Goal: Task Accomplishment & Management: Manage account settings

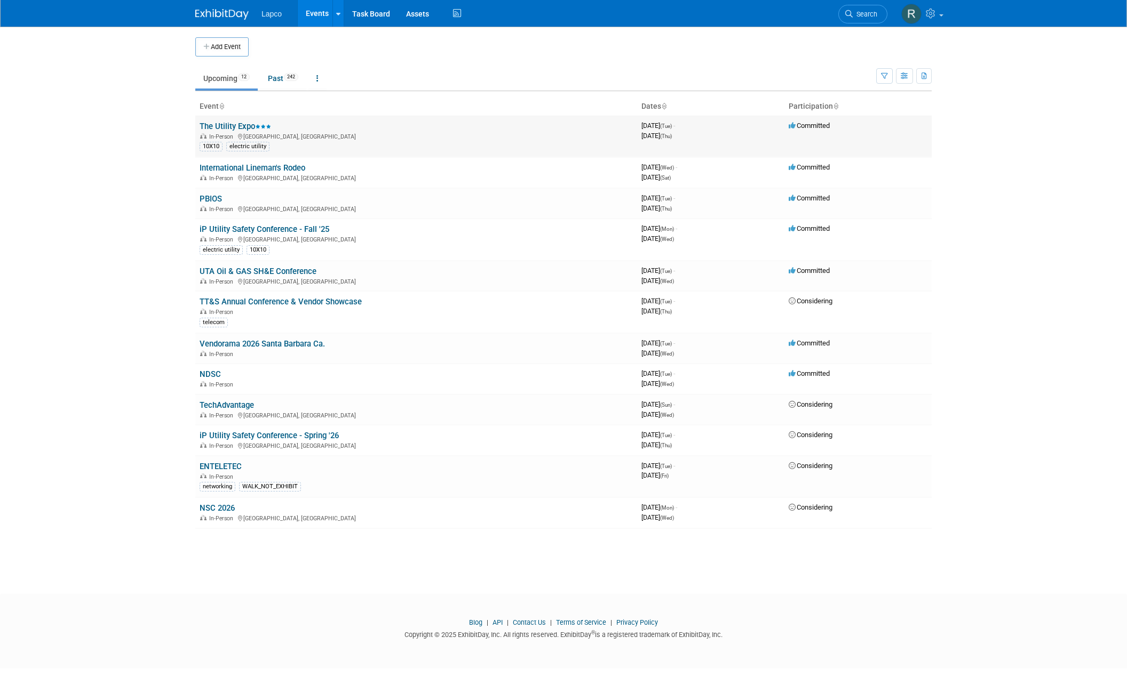
click at [220, 126] on link "The Utility Expo" at bounding box center [235, 127] width 71 height 10
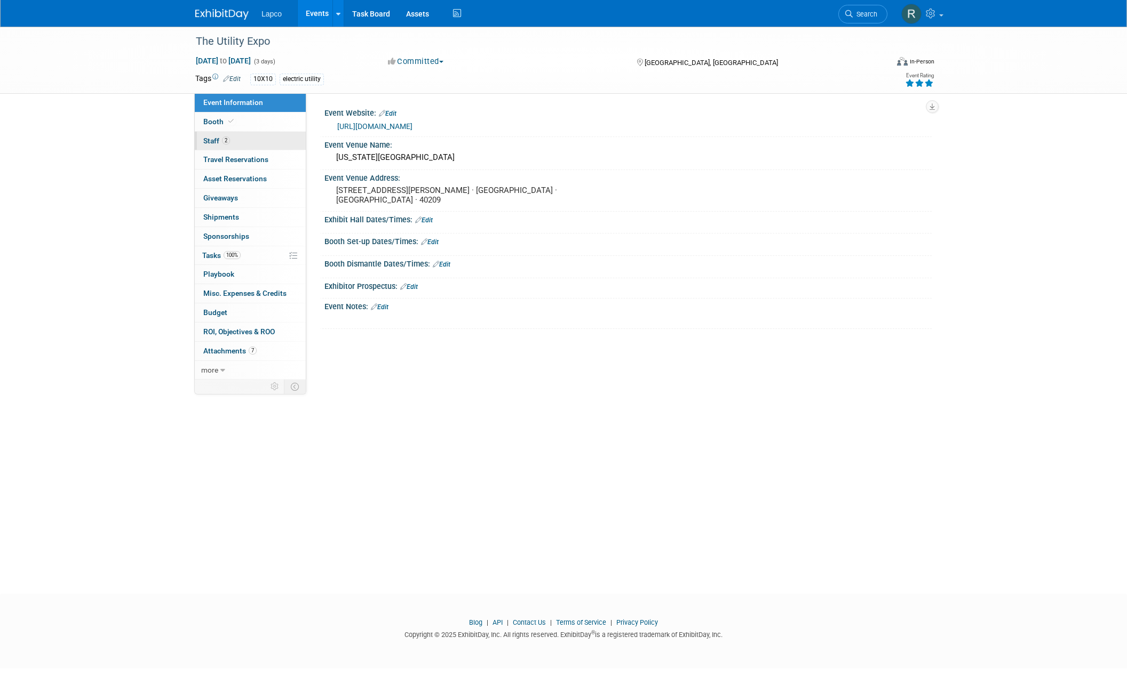
click at [218, 139] on span "Staff 2" at bounding box center [216, 141] width 27 height 9
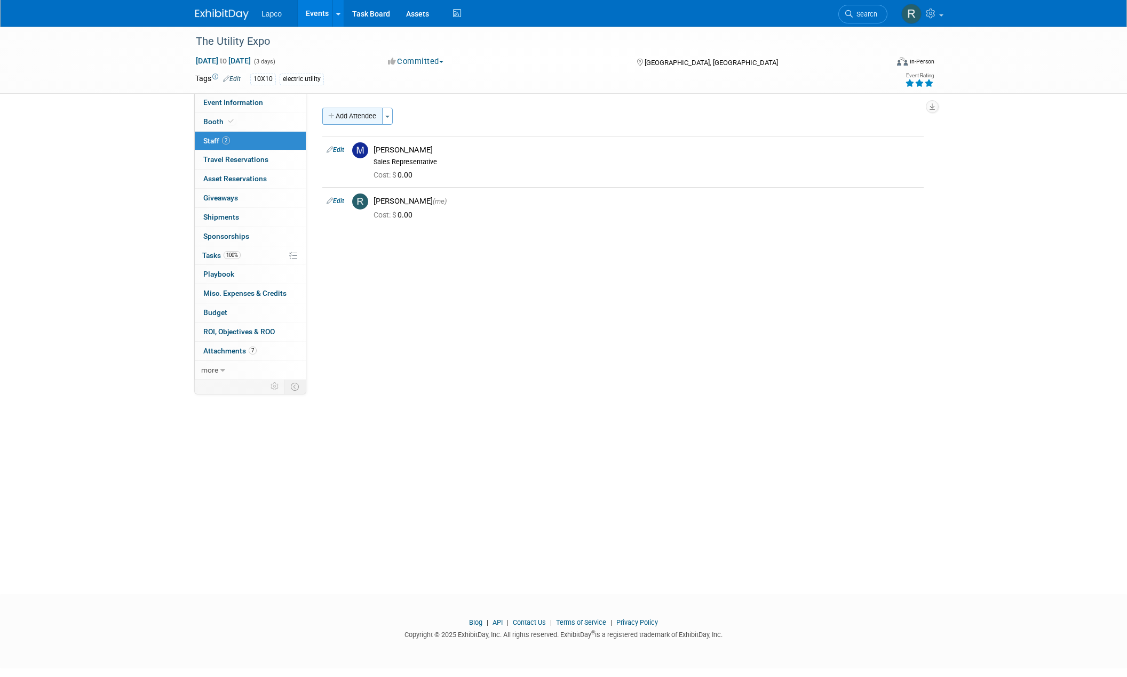
click at [346, 120] on button "Add Attendee" at bounding box center [352, 116] width 60 height 17
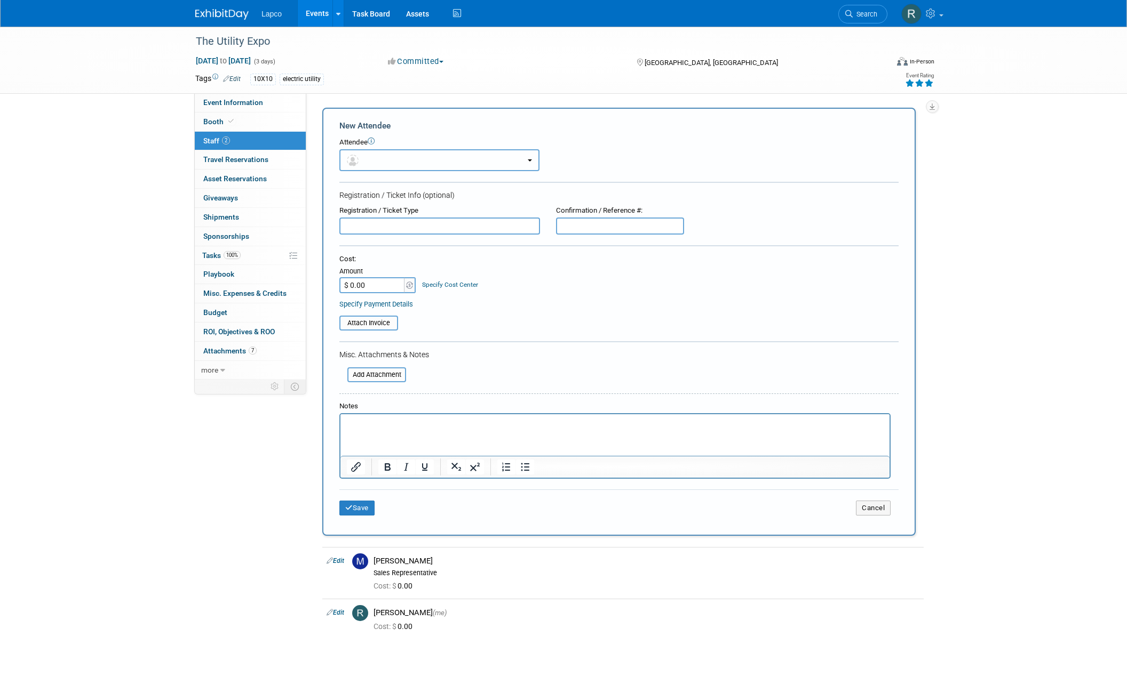
click at [383, 157] on button "button" at bounding box center [439, 160] width 200 height 22
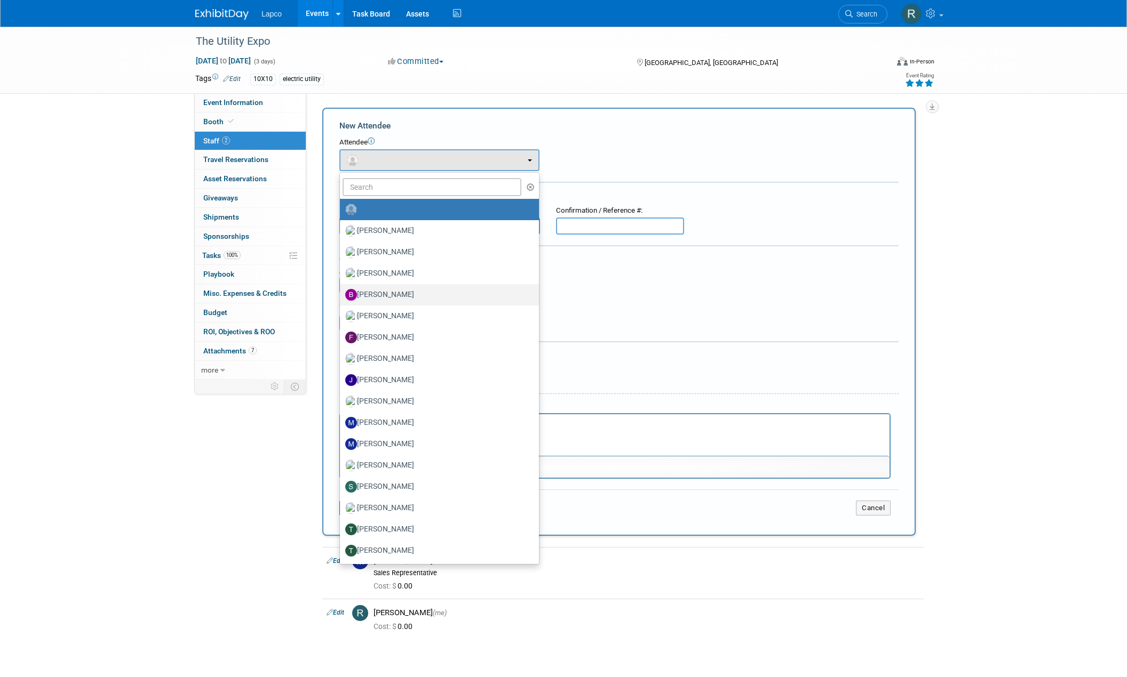
click at [396, 300] on label "[PERSON_NAME]" at bounding box center [436, 294] width 183 height 17
click at [341, 297] on input "[PERSON_NAME]" at bounding box center [337, 293] width 7 height 7
select select "fb9bcc33-fa24-4e3e-963c-05359689e06e"
select select "4"
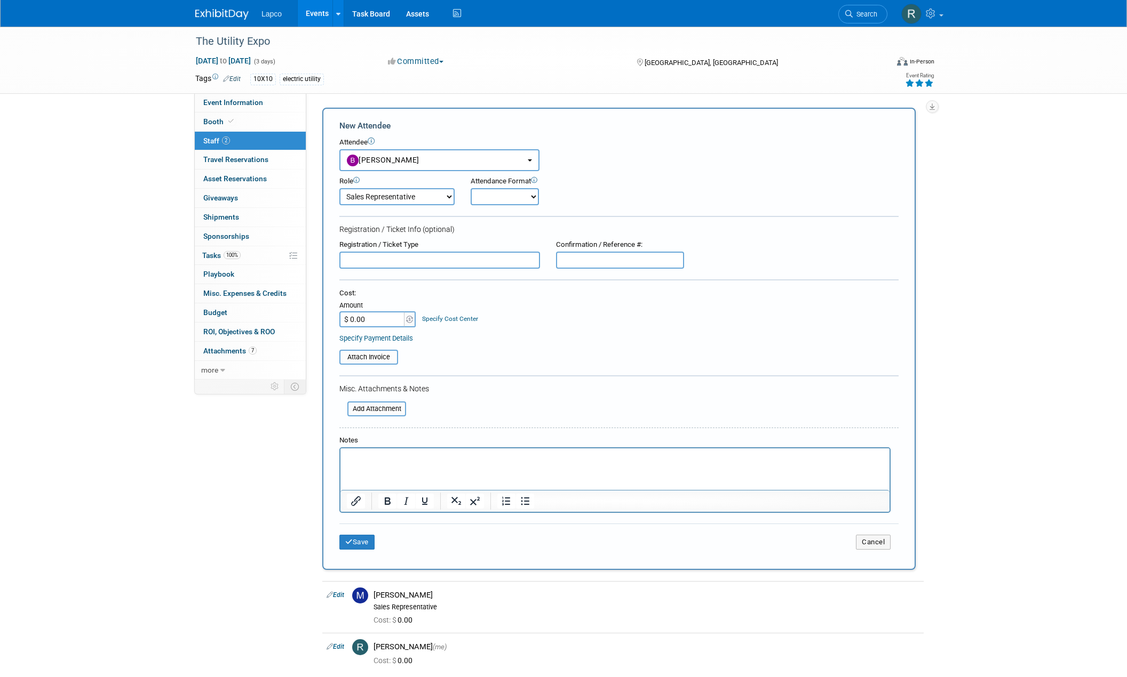
click at [497, 200] on select "Onsite Remote" at bounding box center [504, 196] width 68 height 17
select select "1"
click at [470, 188] on select "Onsite Remote" at bounding box center [504, 196] width 68 height 17
click at [360, 541] on button "Save" at bounding box center [356, 542] width 35 height 15
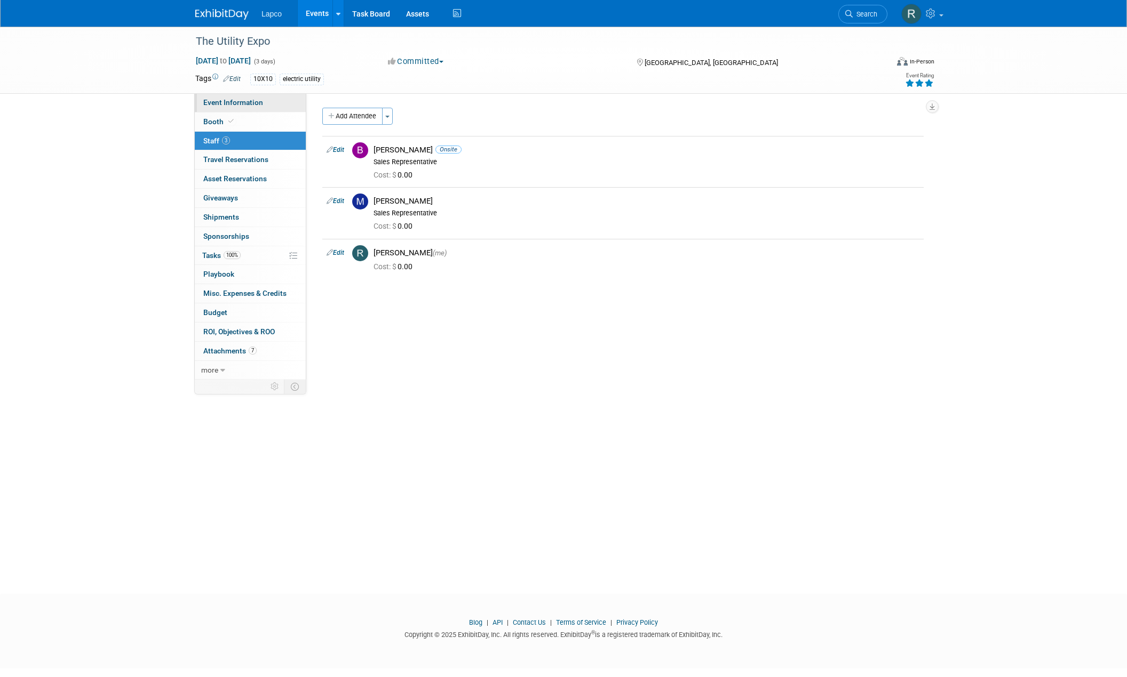
click at [252, 100] on span "Event Information" at bounding box center [233, 102] width 60 height 9
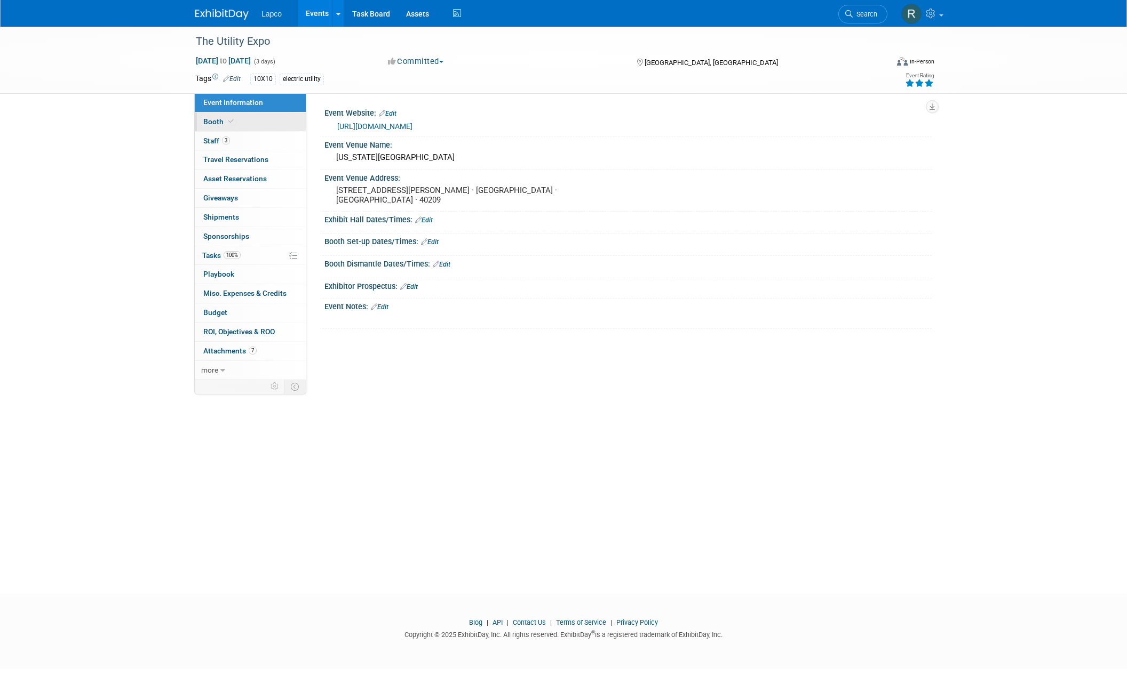
click at [249, 113] on link "Booth" at bounding box center [250, 122] width 111 height 19
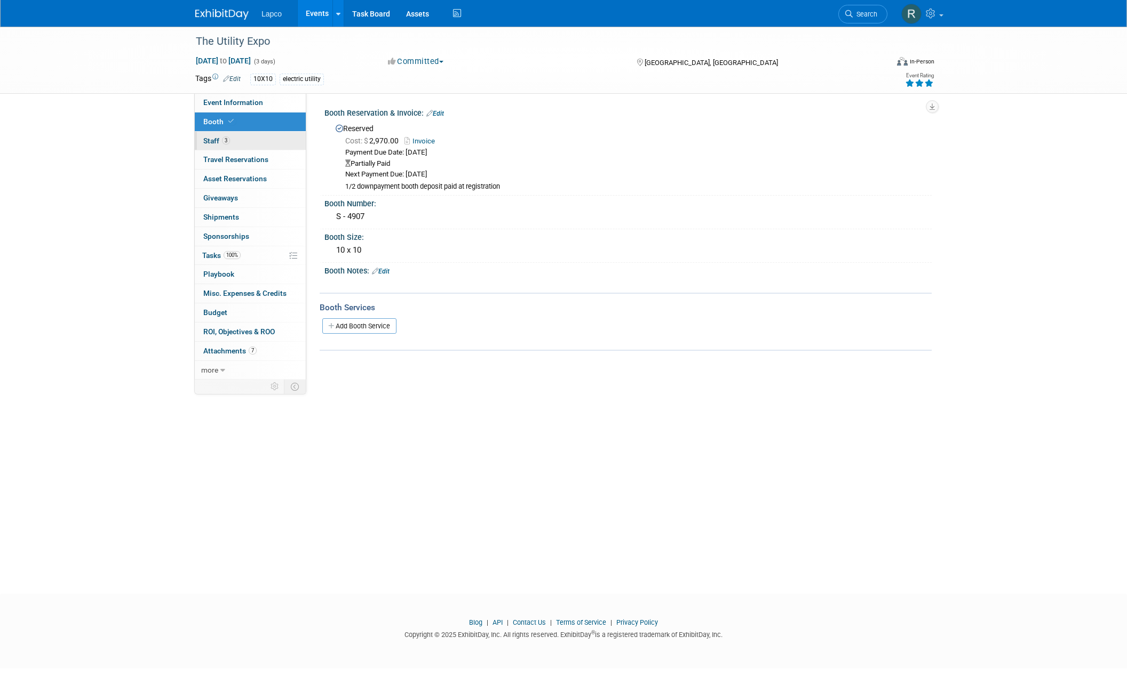
click at [244, 134] on link "3 Staff 3" at bounding box center [250, 141] width 111 height 19
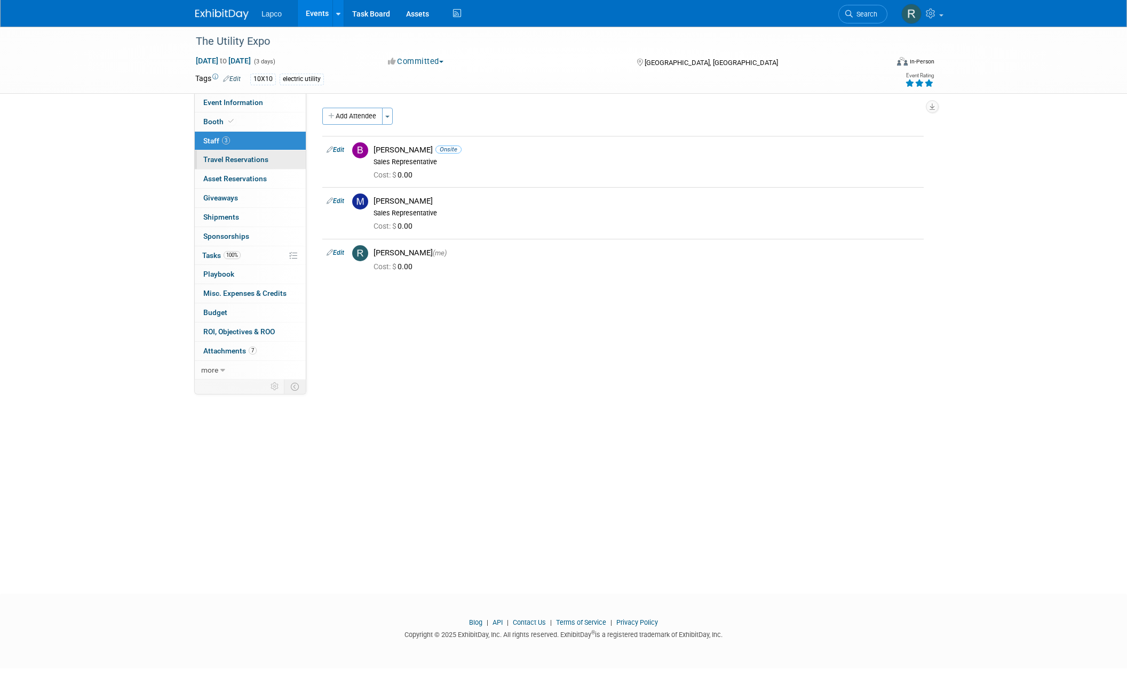
click at [245, 154] on link "0 Travel Reservations 0" at bounding box center [250, 159] width 111 height 19
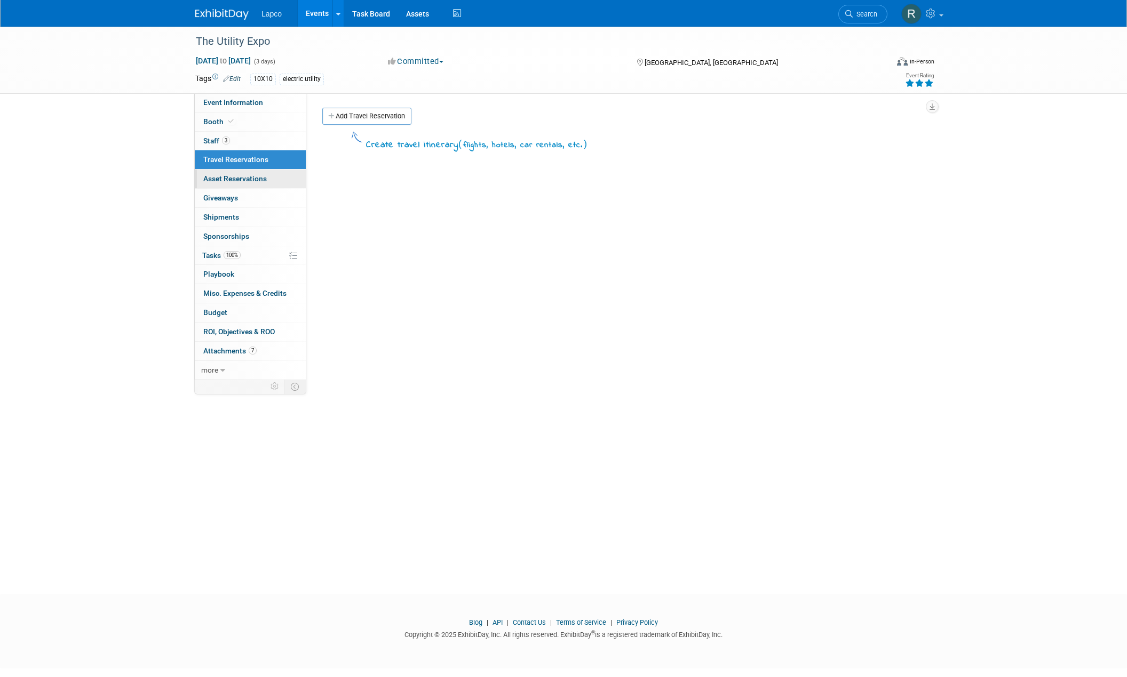
click at [244, 171] on link "0 Asset Reservations 0" at bounding box center [250, 179] width 111 height 19
click at [243, 188] on link "0 Asset Reservations 0" at bounding box center [250, 179] width 111 height 19
click at [233, 201] on span "Giveaways 0" at bounding box center [220, 198] width 35 height 9
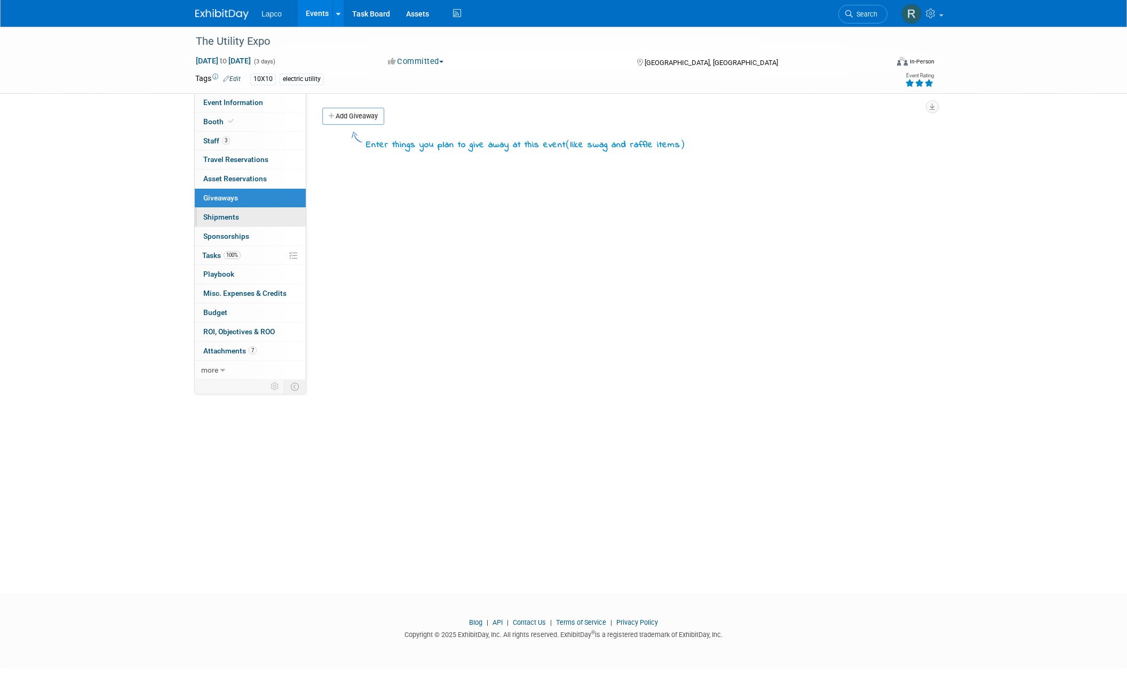
click at [233, 216] on span "Shipments 0" at bounding box center [221, 217] width 36 height 9
click at [229, 242] on link "0 Sponsorships 0" at bounding box center [250, 236] width 111 height 19
click at [217, 256] on span "Tasks 100%" at bounding box center [221, 255] width 38 height 9
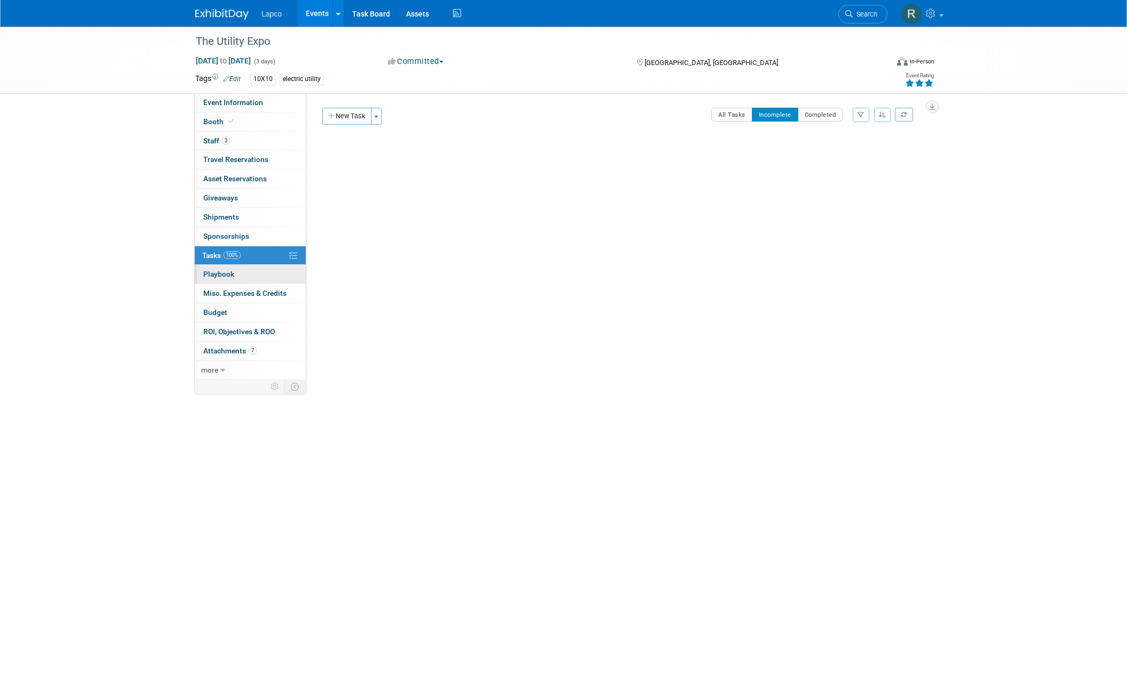
click at [219, 270] on span "Playbook 0" at bounding box center [218, 274] width 31 height 9
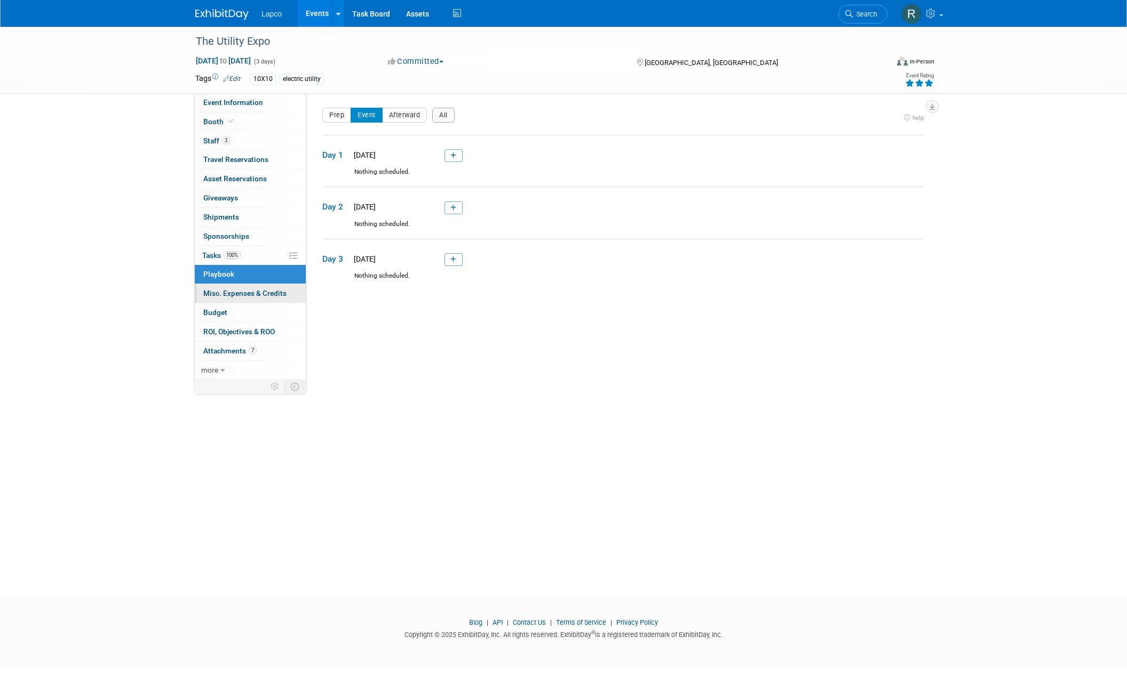
click at [226, 291] on span "Misc. Expenses & Credits 0" at bounding box center [244, 293] width 83 height 9
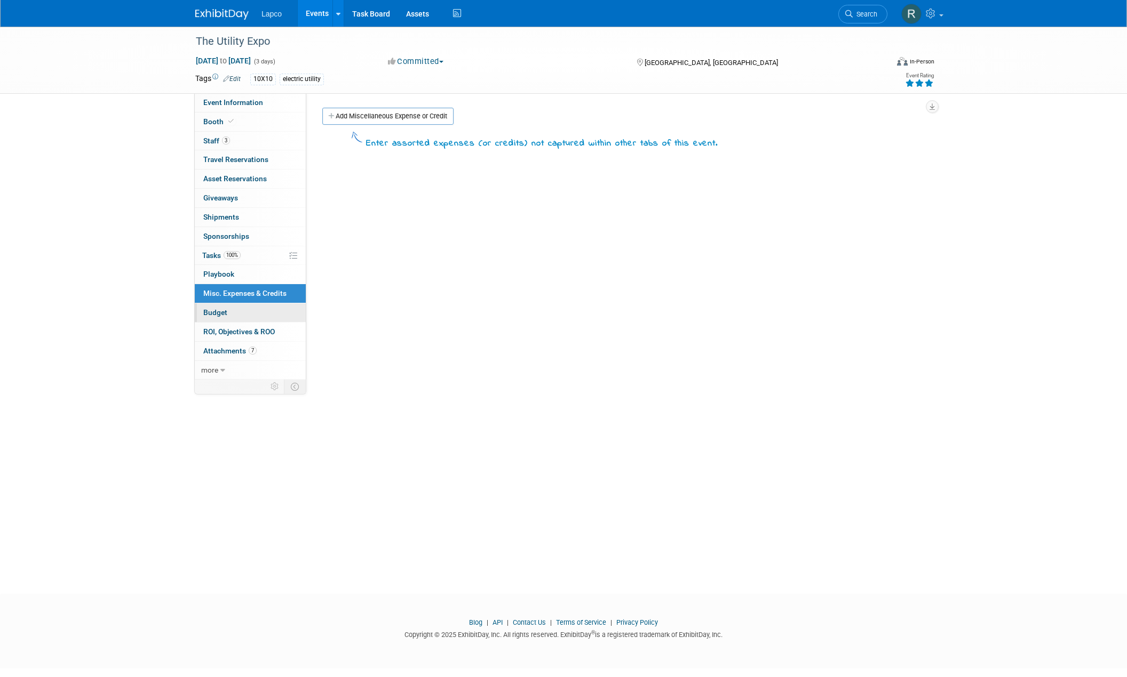
click at [225, 310] on span "Budget" at bounding box center [215, 312] width 24 height 9
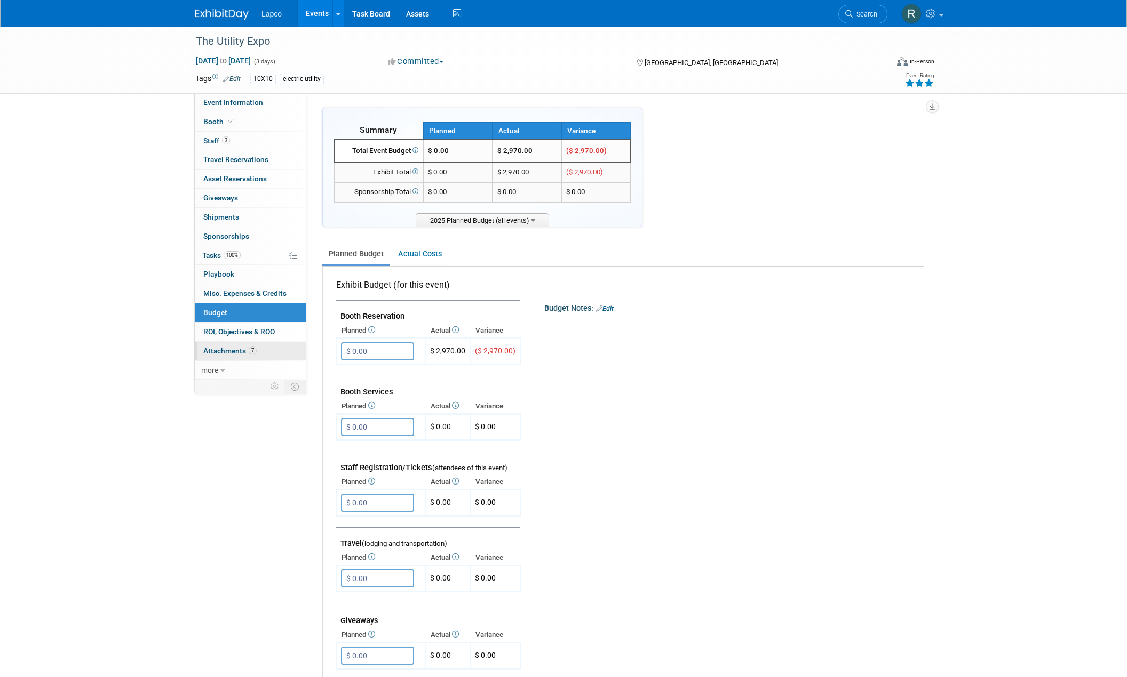
click at [225, 344] on link "7 Attachments 7" at bounding box center [250, 351] width 111 height 19
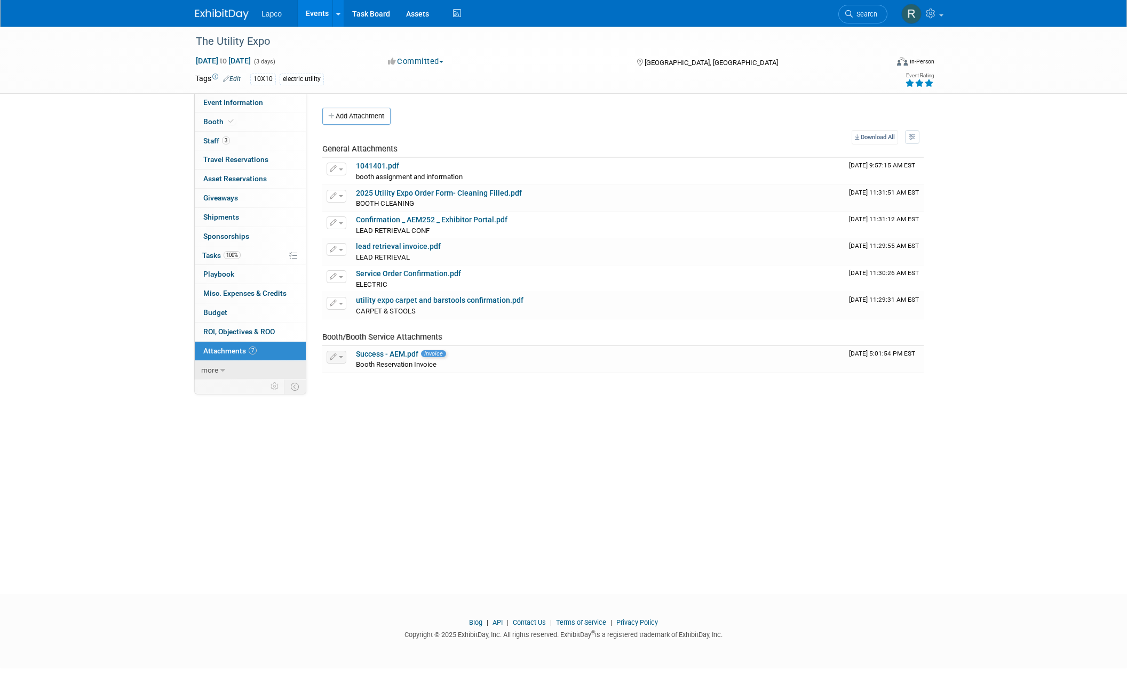
click at [227, 365] on link "more" at bounding box center [250, 370] width 111 height 19
click at [235, 105] on span "Event Information" at bounding box center [233, 102] width 60 height 9
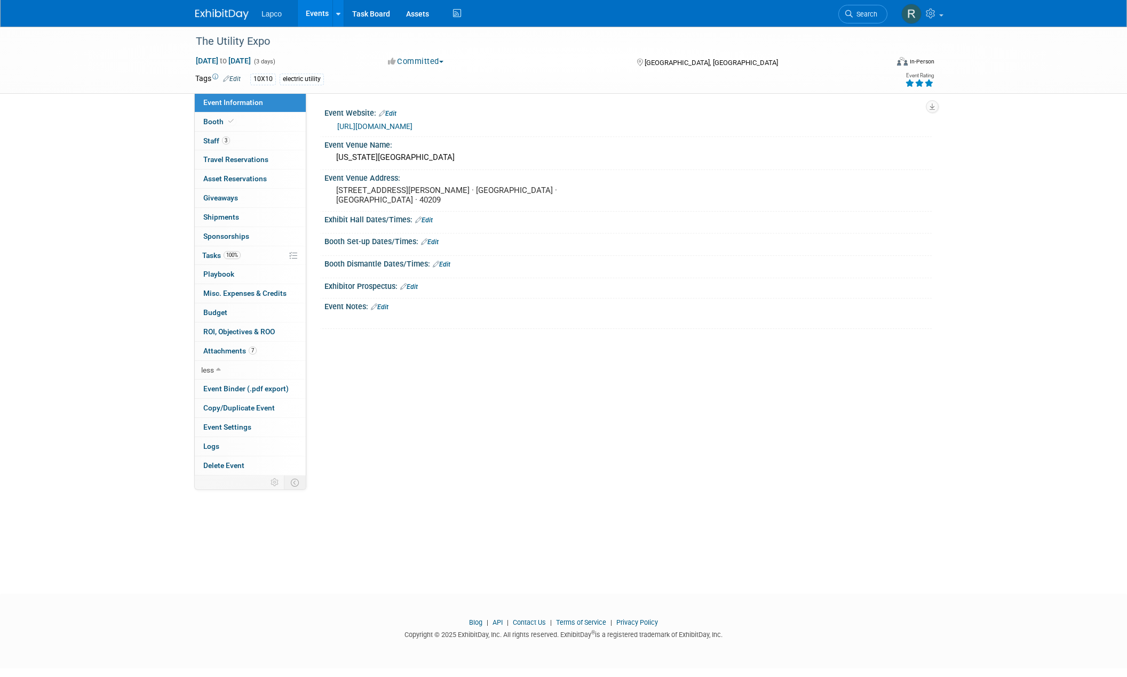
click at [353, 126] on link "[URL][DOMAIN_NAME]" at bounding box center [374, 126] width 75 height 9
